Goal: Navigation & Orientation: Find specific page/section

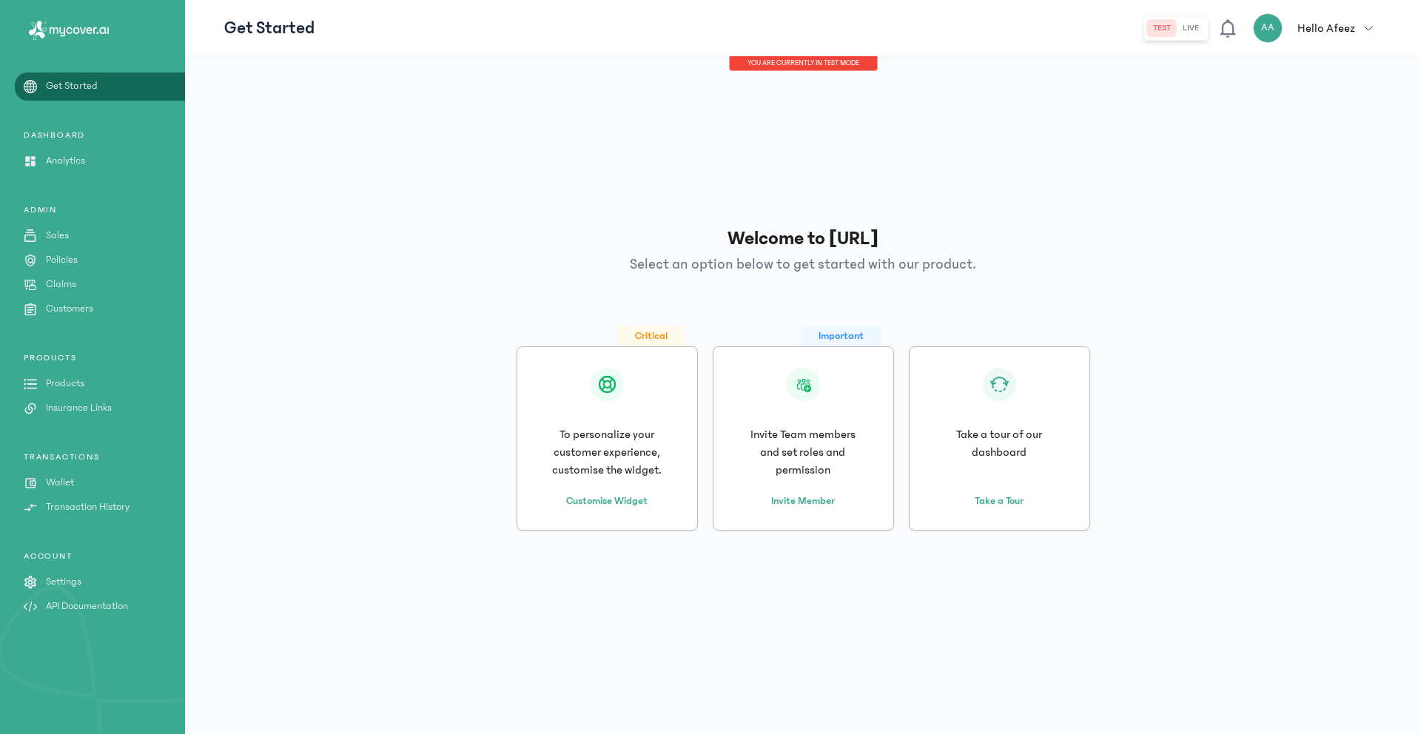
click at [48, 161] on p "Analytics" at bounding box center [65, 161] width 39 height 16
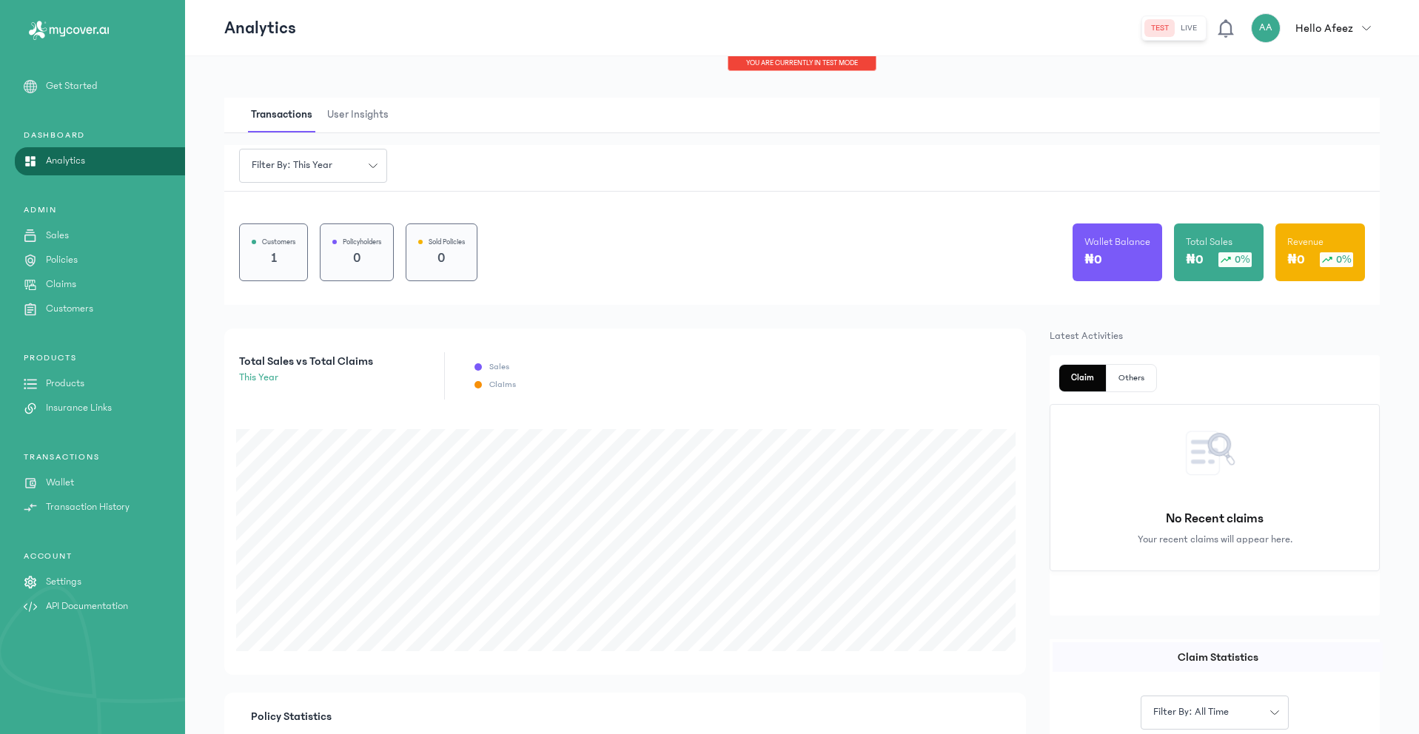
click at [1111, 261] on div "₦0" at bounding box center [1117, 259] width 66 height 21
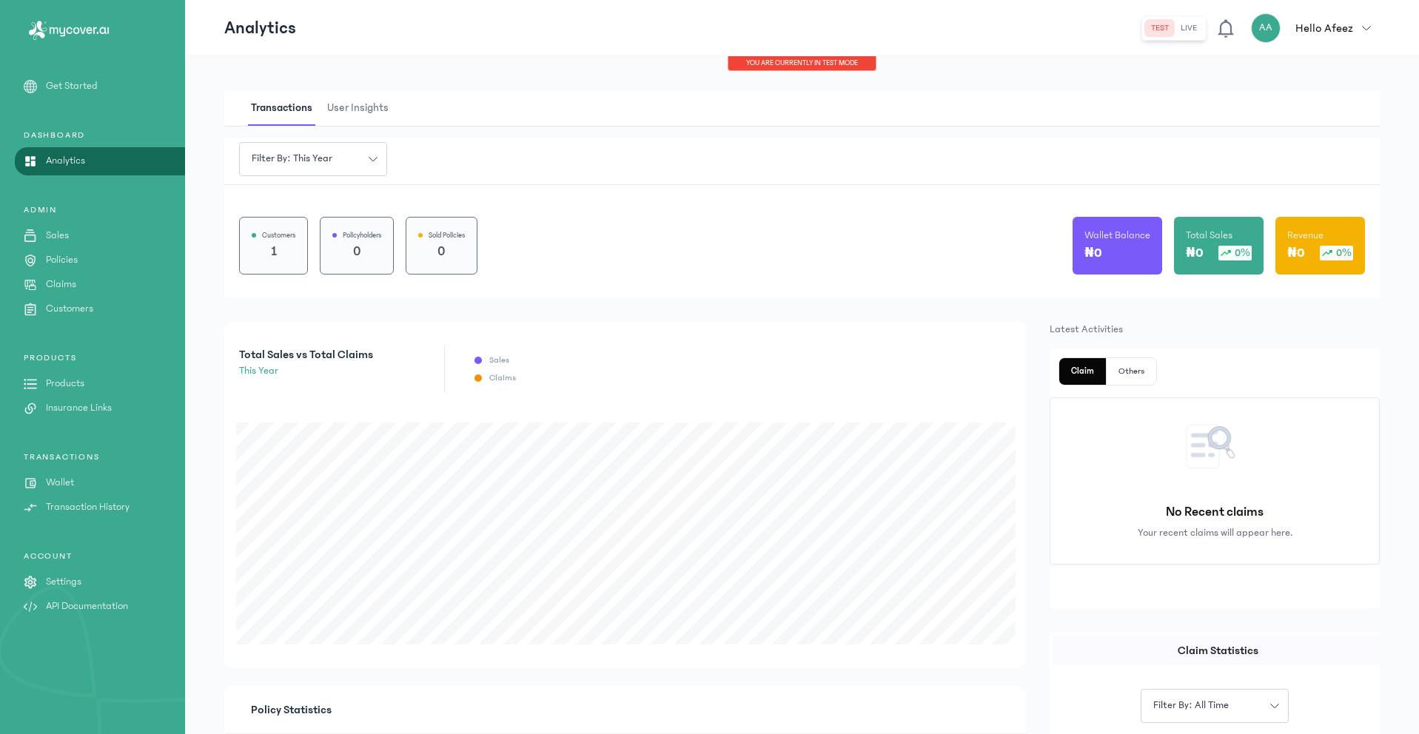
scroll to position [7, 0]
click at [59, 235] on p "Sales" at bounding box center [57, 236] width 23 height 16
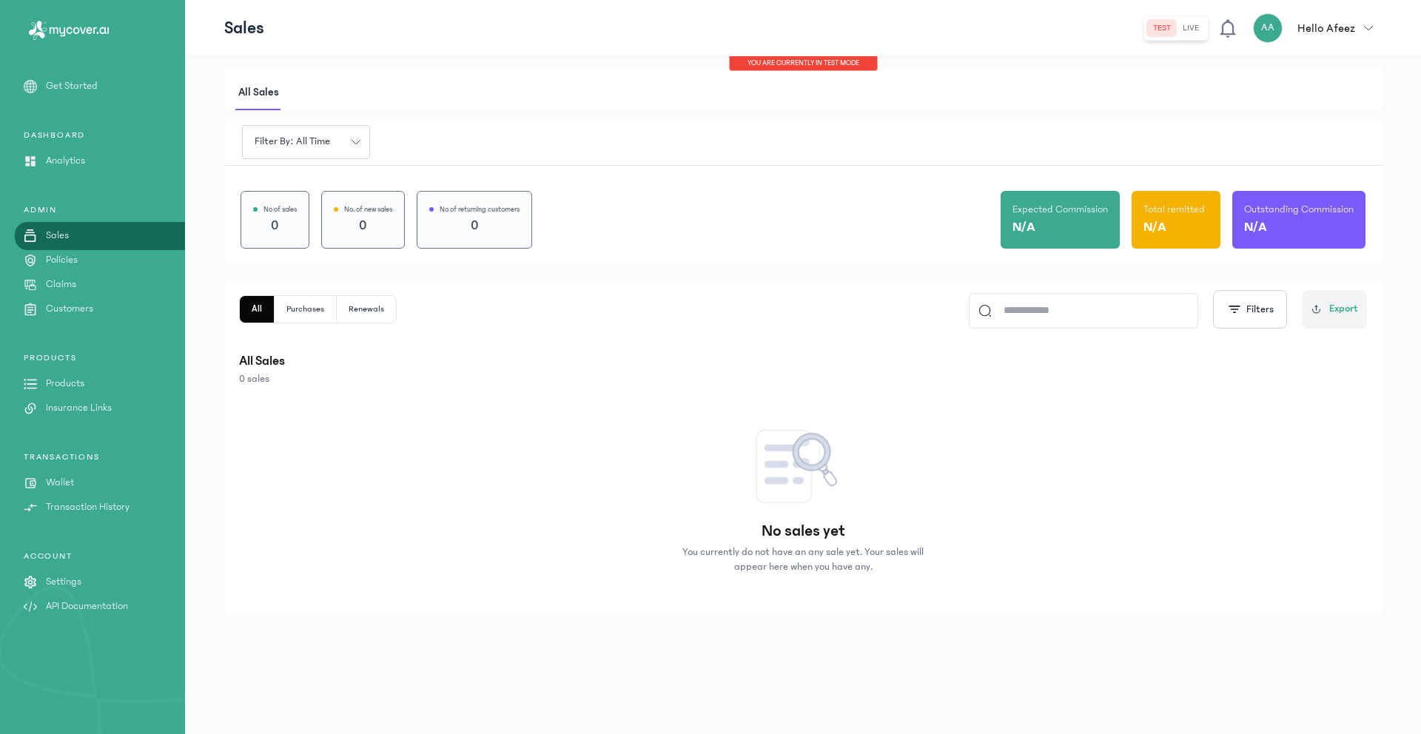
click at [53, 264] on p "Policies" at bounding box center [62, 260] width 32 height 16
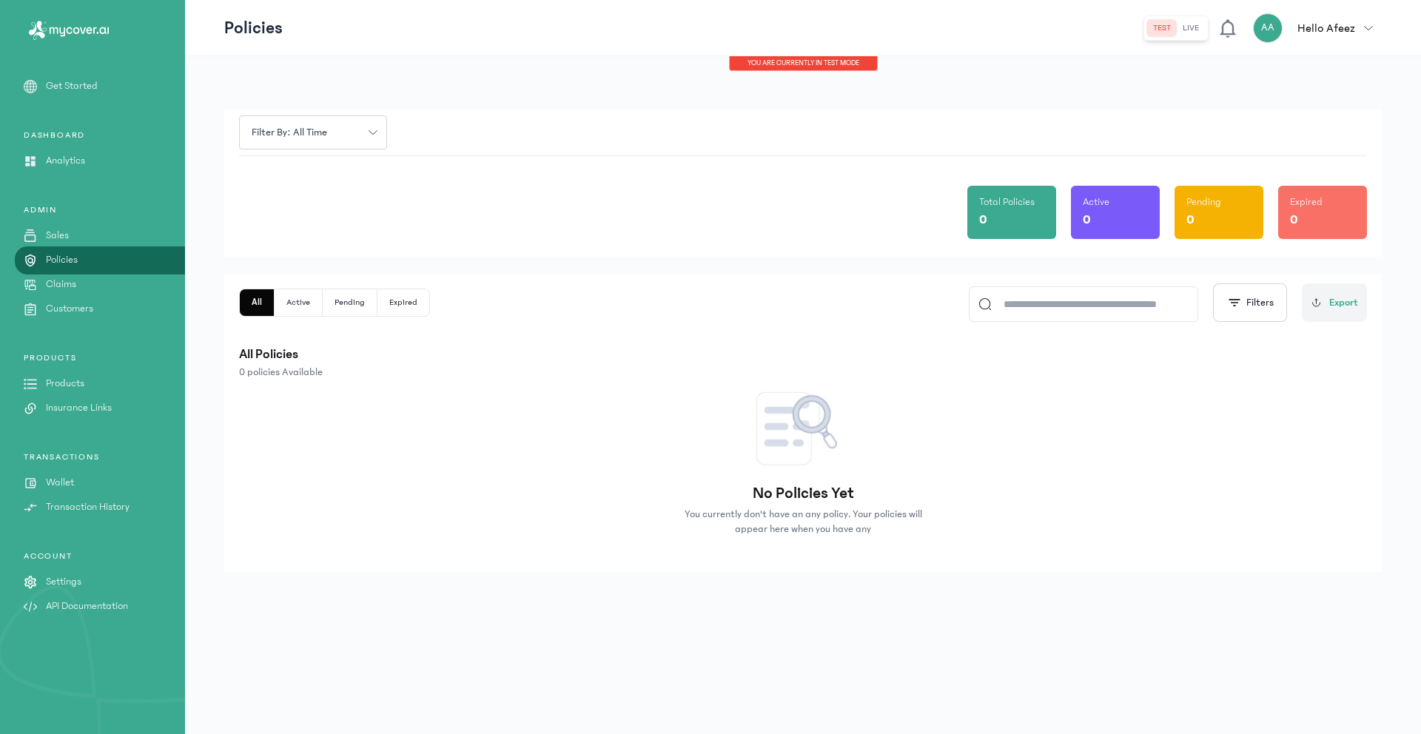
click at [54, 281] on p "Claims" at bounding box center [61, 285] width 30 height 16
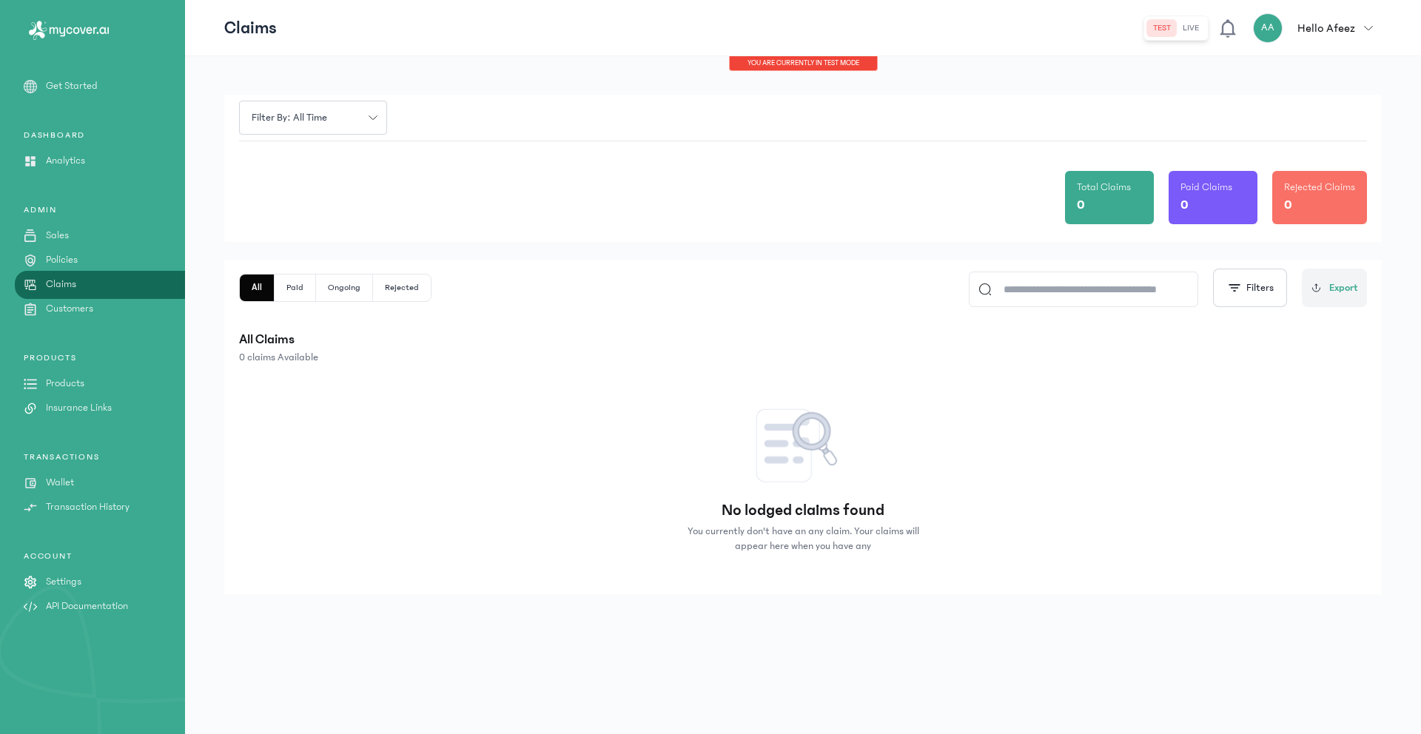
click at [55, 309] on p "Customers" at bounding box center [69, 309] width 47 height 16
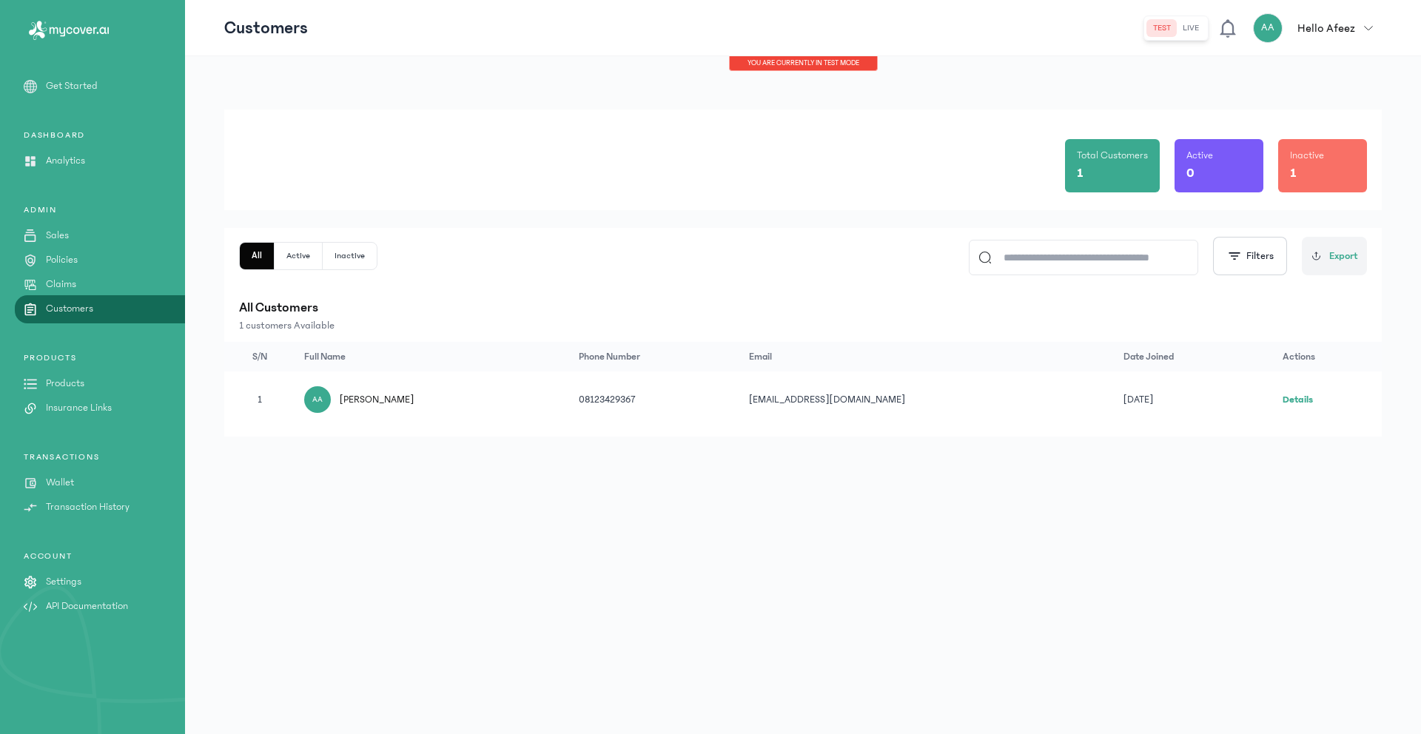
click at [67, 483] on p "Wallet" at bounding box center [60, 483] width 28 height 16
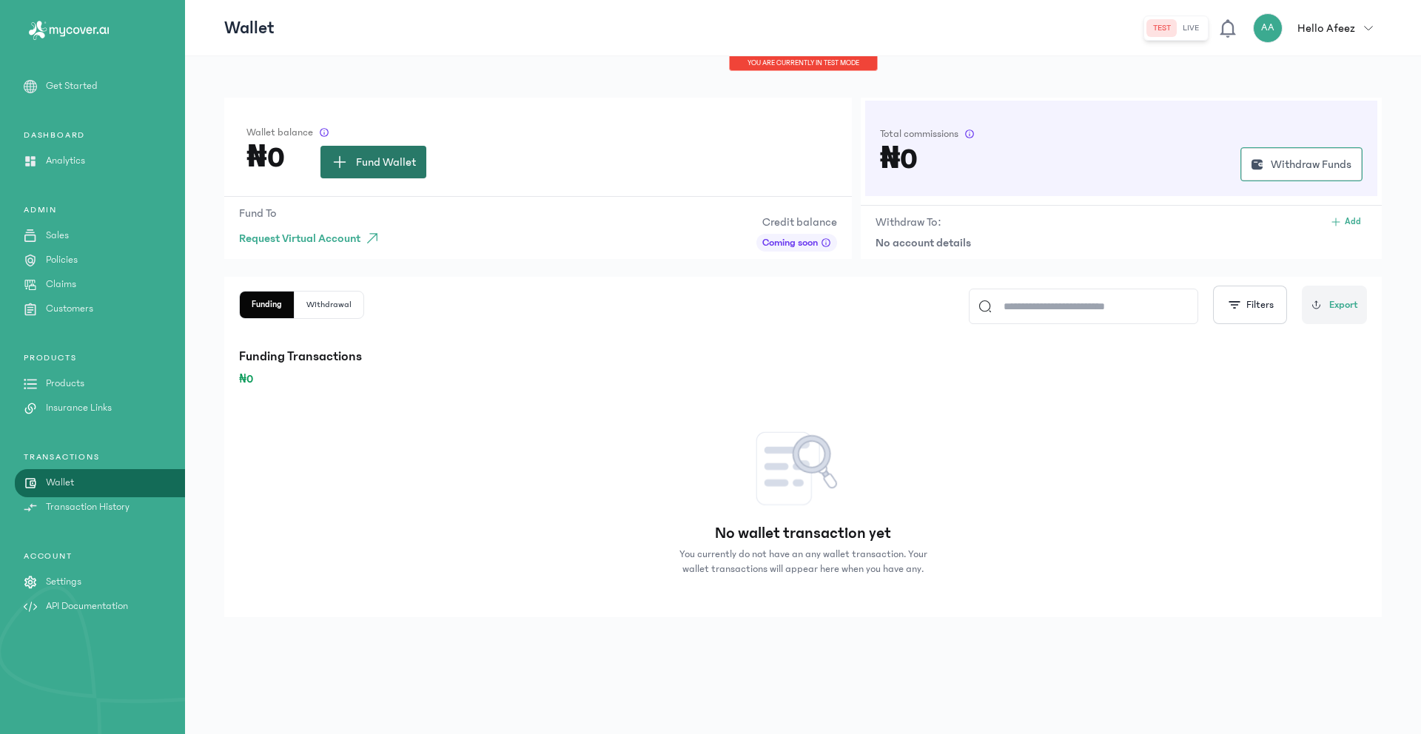
click at [385, 162] on span "Fund Wallet" at bounding box center [386, 162] width 60 height 18
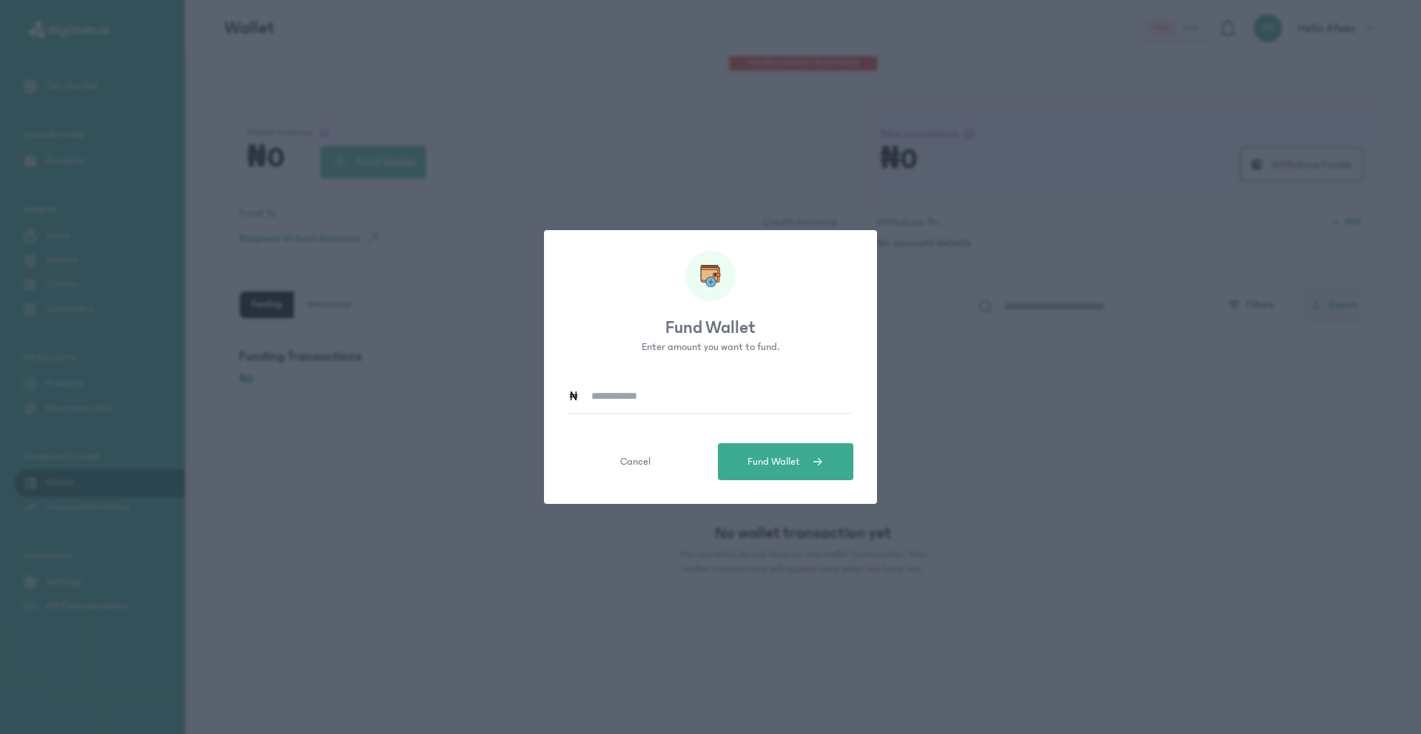
click at [631, 394] on input at bounding box center [717, 396] width 274 height 34
type input "*******"
click at [833, 466] on button "Fund Wallet" at bounding box center [785, 461] width 135 height 37
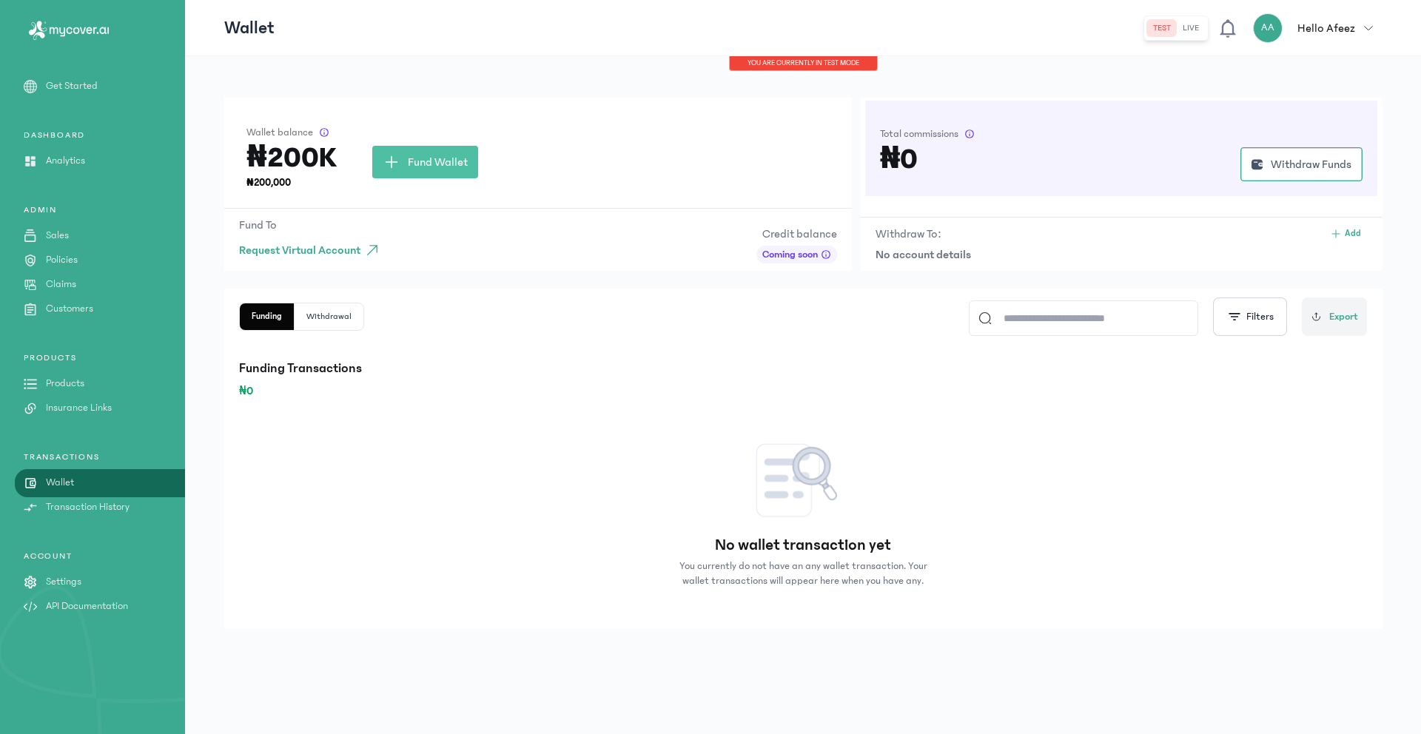
click at [55, 164] on p "Analytics" at bounding box center [65, 161] width 39 height 16
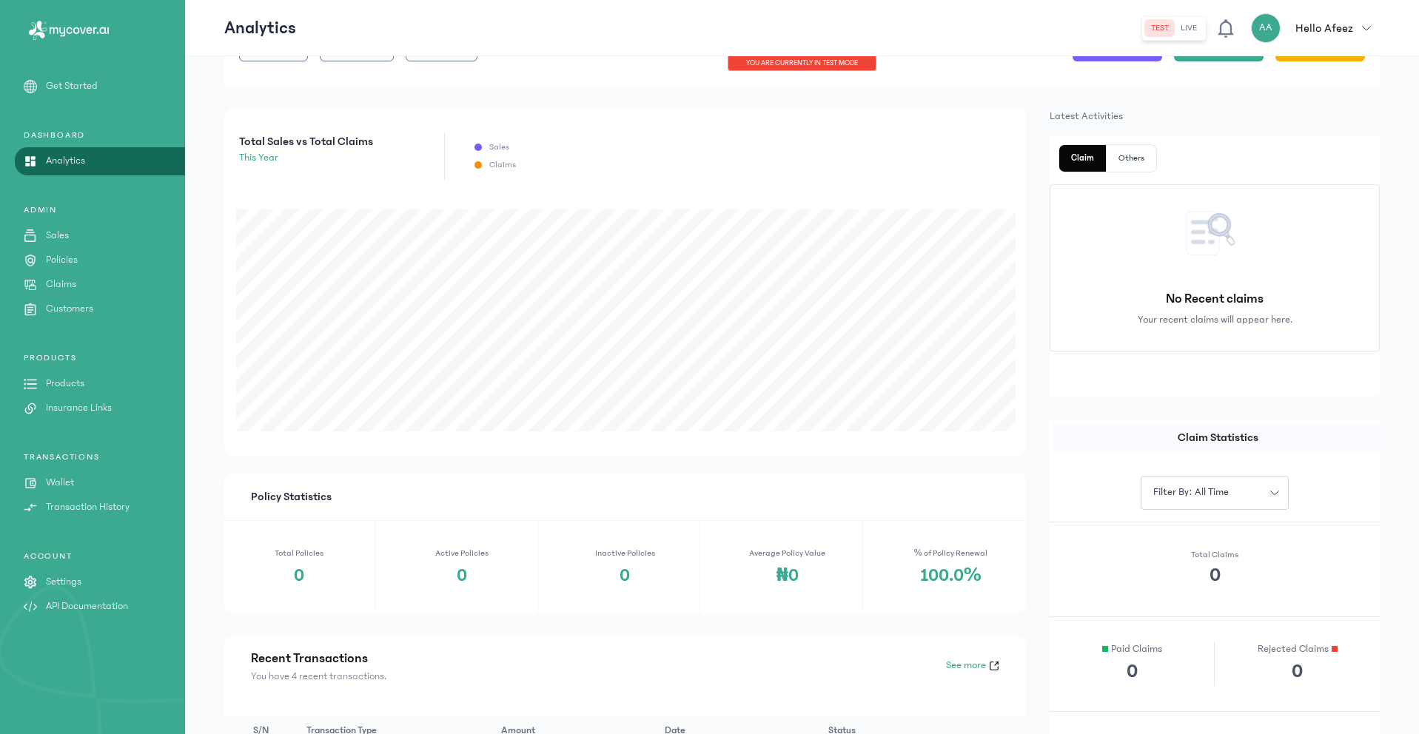
scroll to position [465, 0]
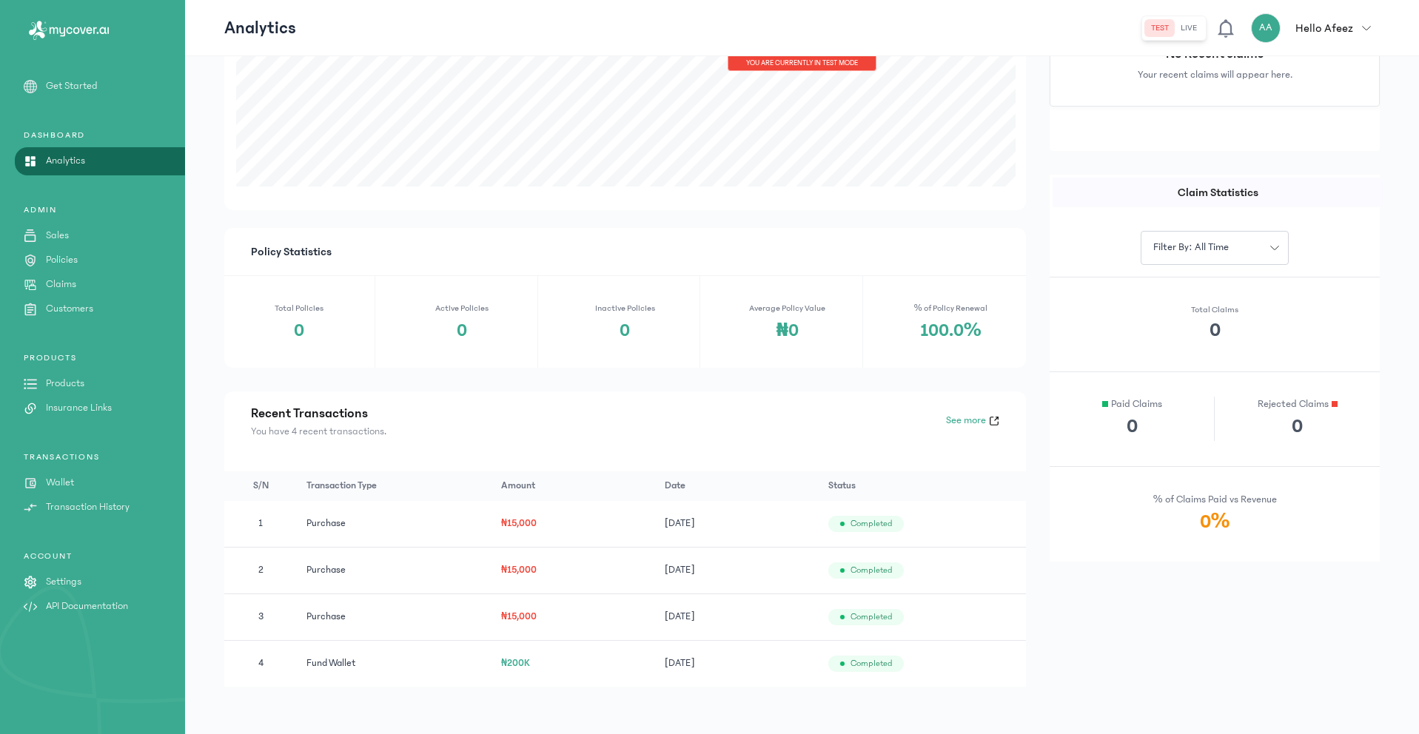
click at [54, 262] on p "Policies" at bounding box center [62, 260] width 32 height 16
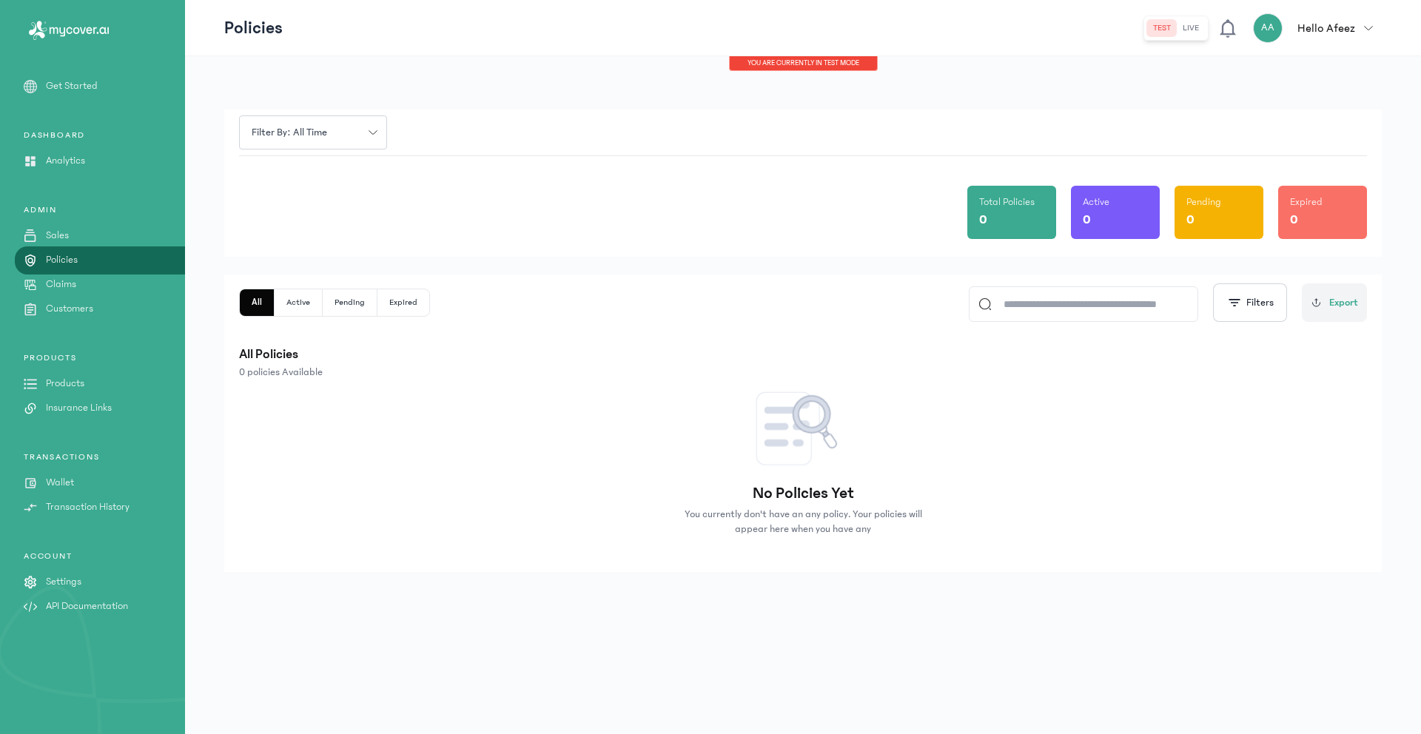
click at [61, 308] on p "Customers" at bounding box center [69, 309] width 47 height 16
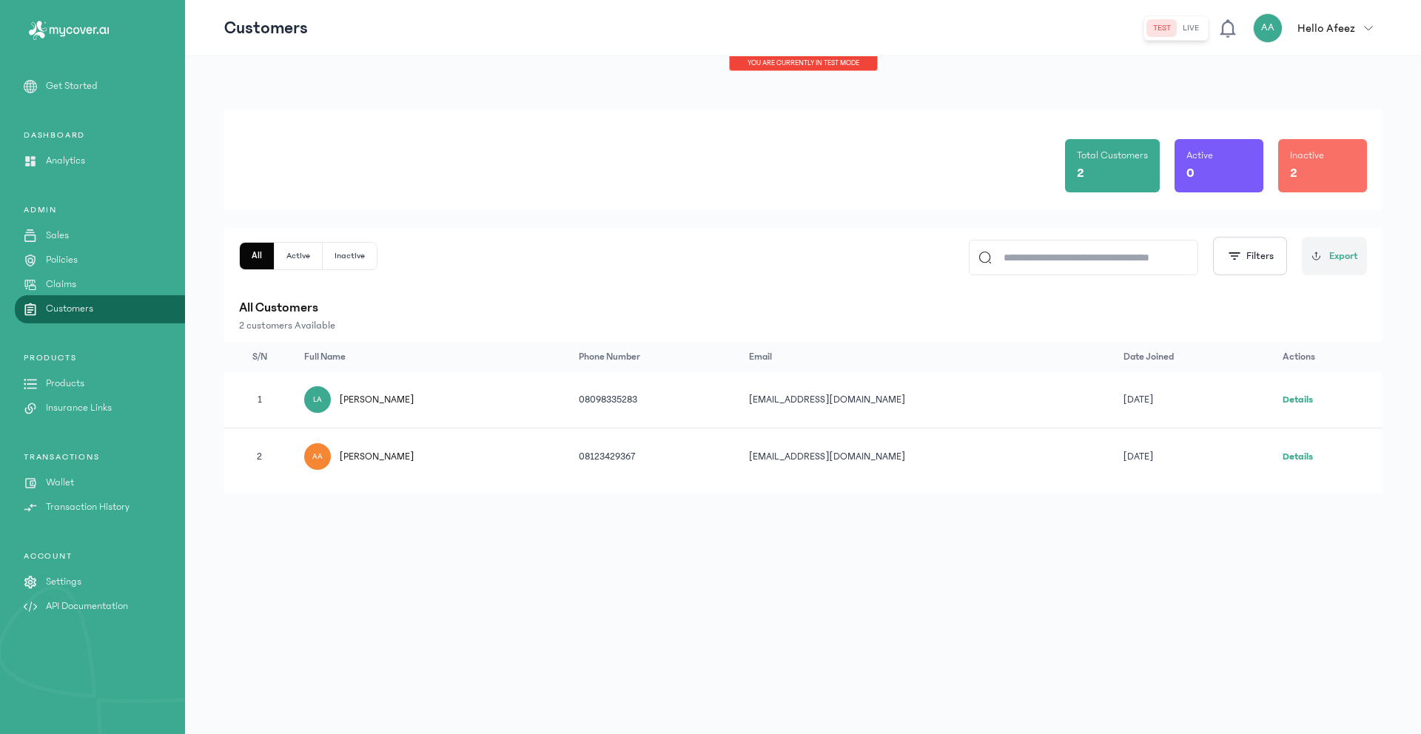
click at [1292, 398] on link "Details" at bounding box center [1298, 399] width 30 height 10
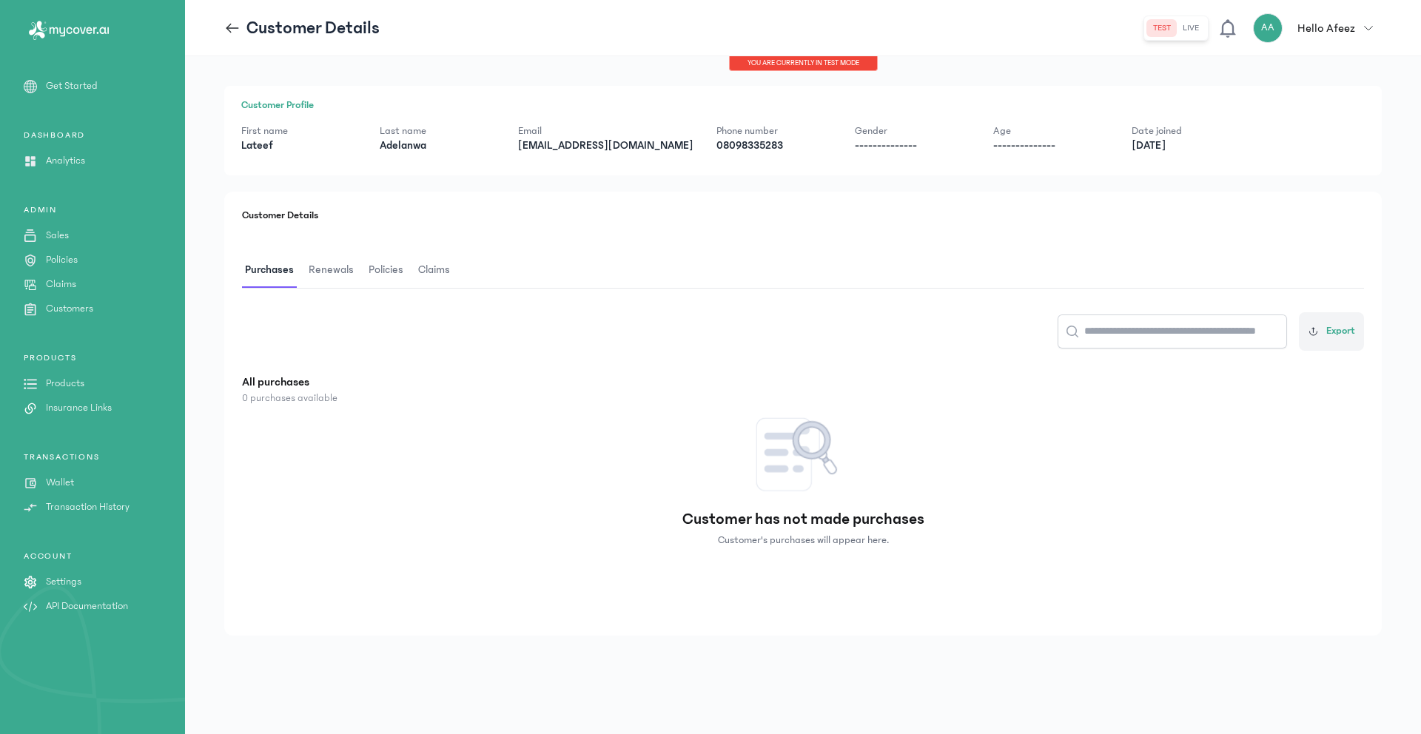
click at [318, 271] on span "Renewals" at bounding box center [331, 270] width 51 height 35
click at [382, 269] on span "Policies" at bounding box center [386, 270] width 41 height 35
click at [427, 262] on span "Claims" at bounding box center [436, 270] width 38 height 35
click at [235, 24] on icon at bounding box center [232, 28] width 16 height 16
click at [232, 30] on icon at bounding box center [232, 28] width 16 height 16
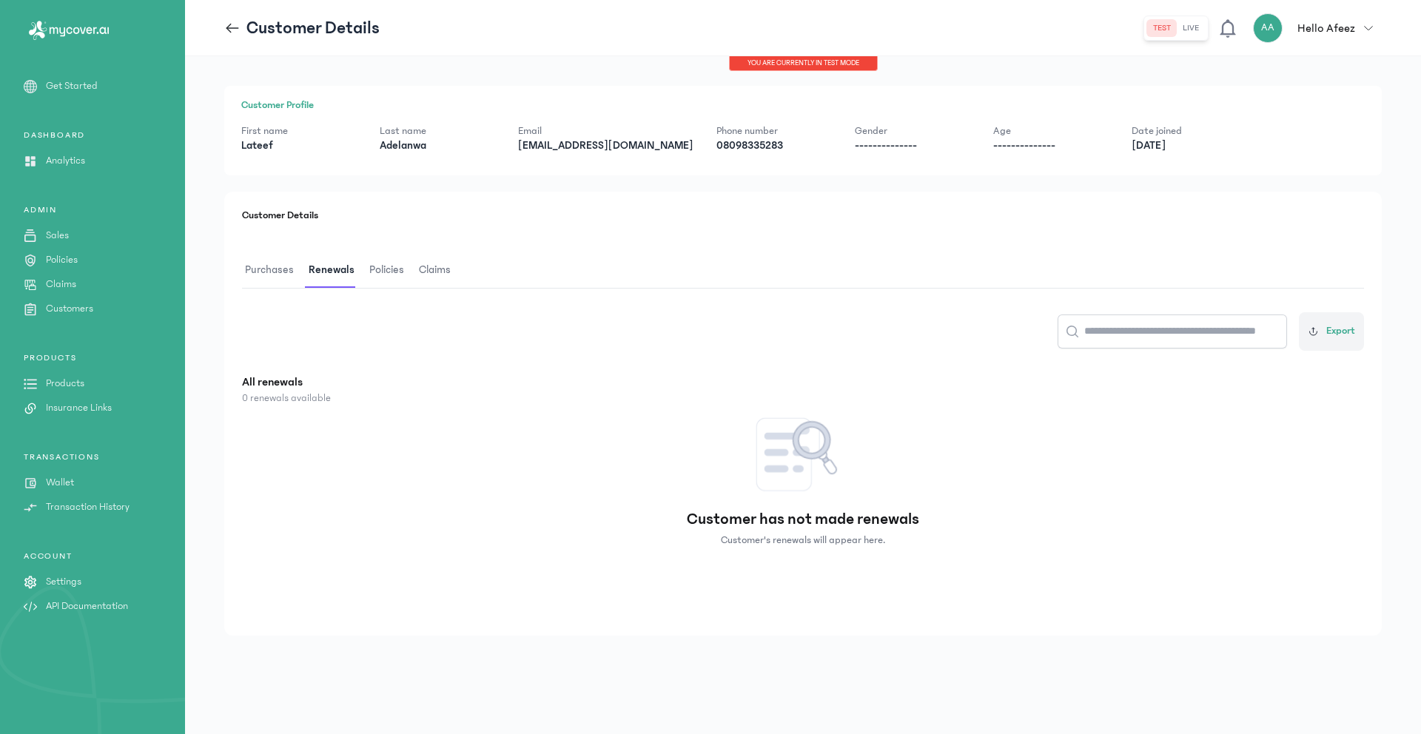
click at [232, 29] on icon at bounding box center [232, 28] width 16 height 16
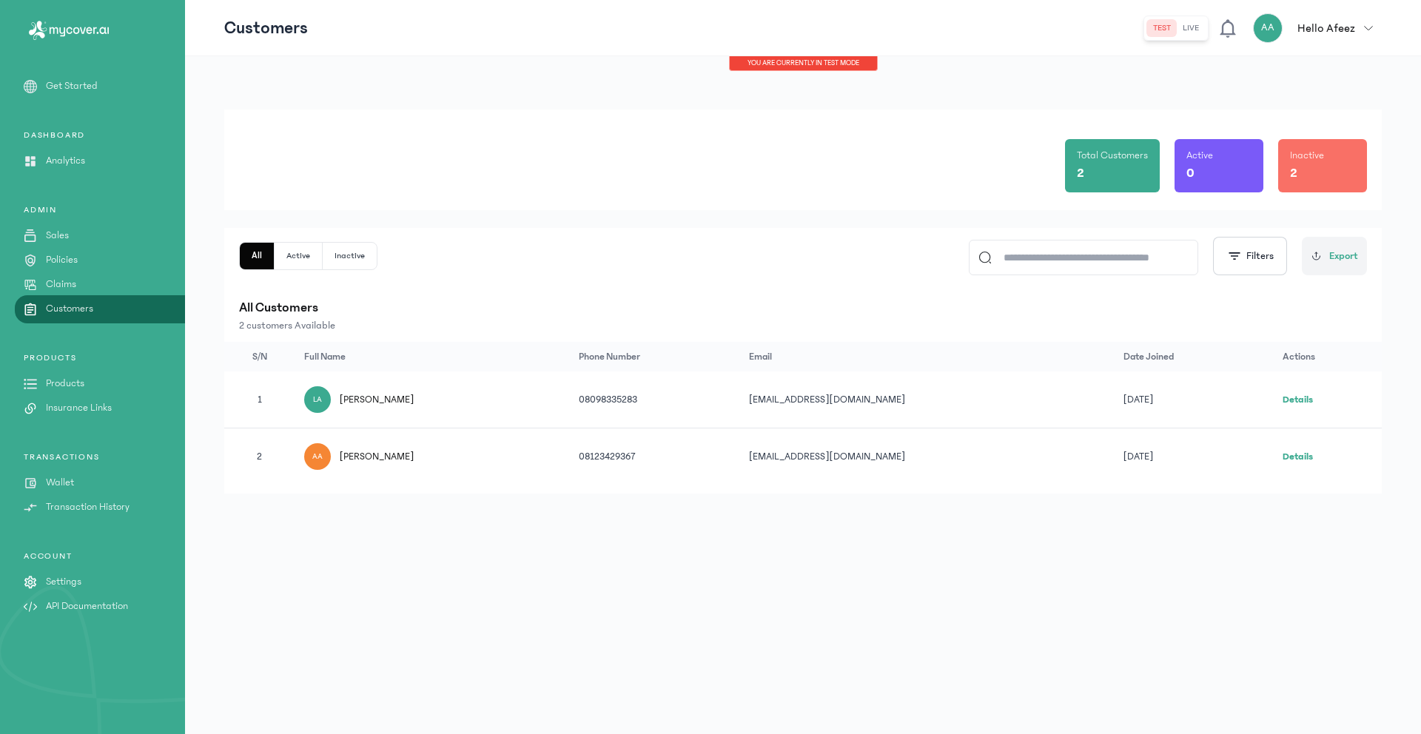
click at [378, 455] on span "[PERSON_NAME]" at bounding box center [377, 456] width 75 height 15
click at [1287, 457] on link "Details" at bounding box center [1298, 456] width 30 height 10
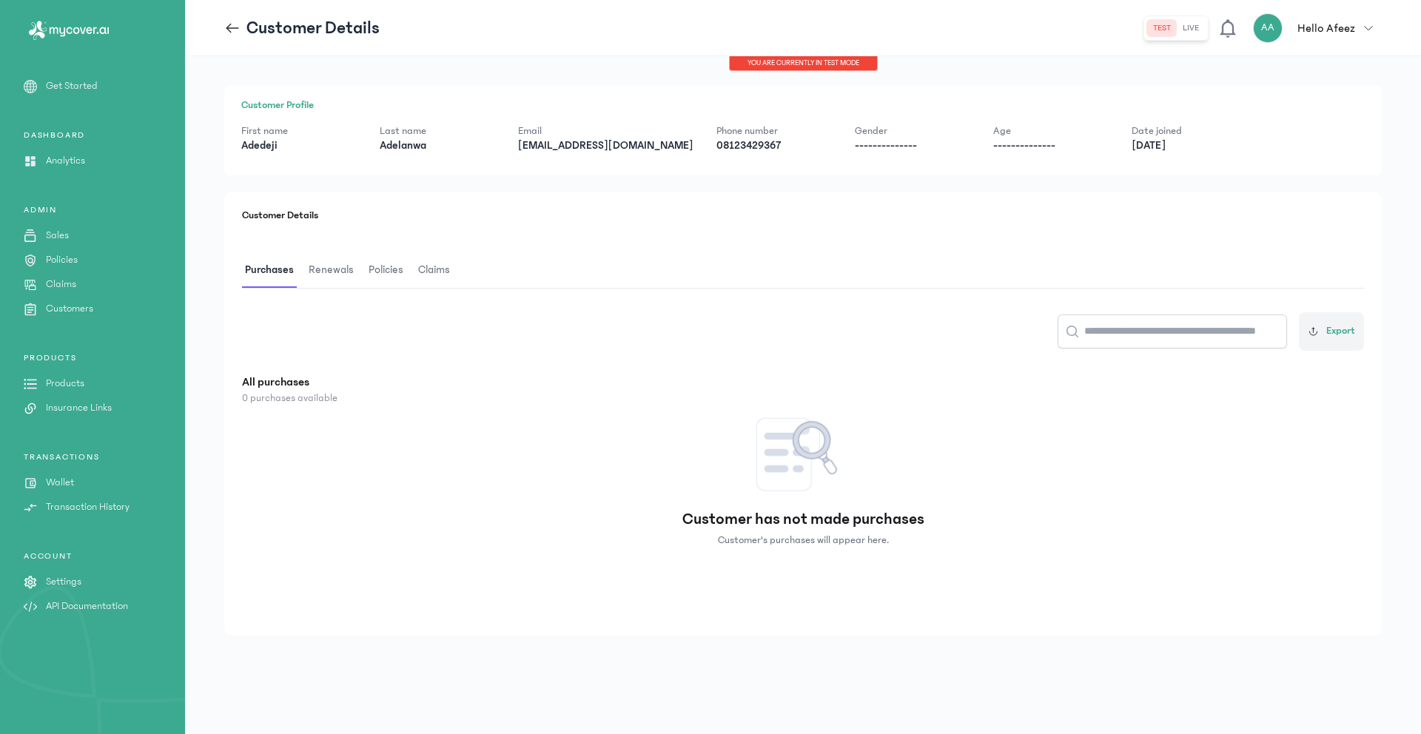
click at [332, 268] on span "Renewals" at bounding box center [331, 270] width 51 height 35
click at [393, 268] on span "Policies" at bounding box center [386, 270] width 41 height 35
click at [435, 266] on span "Claims" at bounding box center [436, 270] width 38 height 35
